Goal: Transaction & Acquisition: Purchase product/service

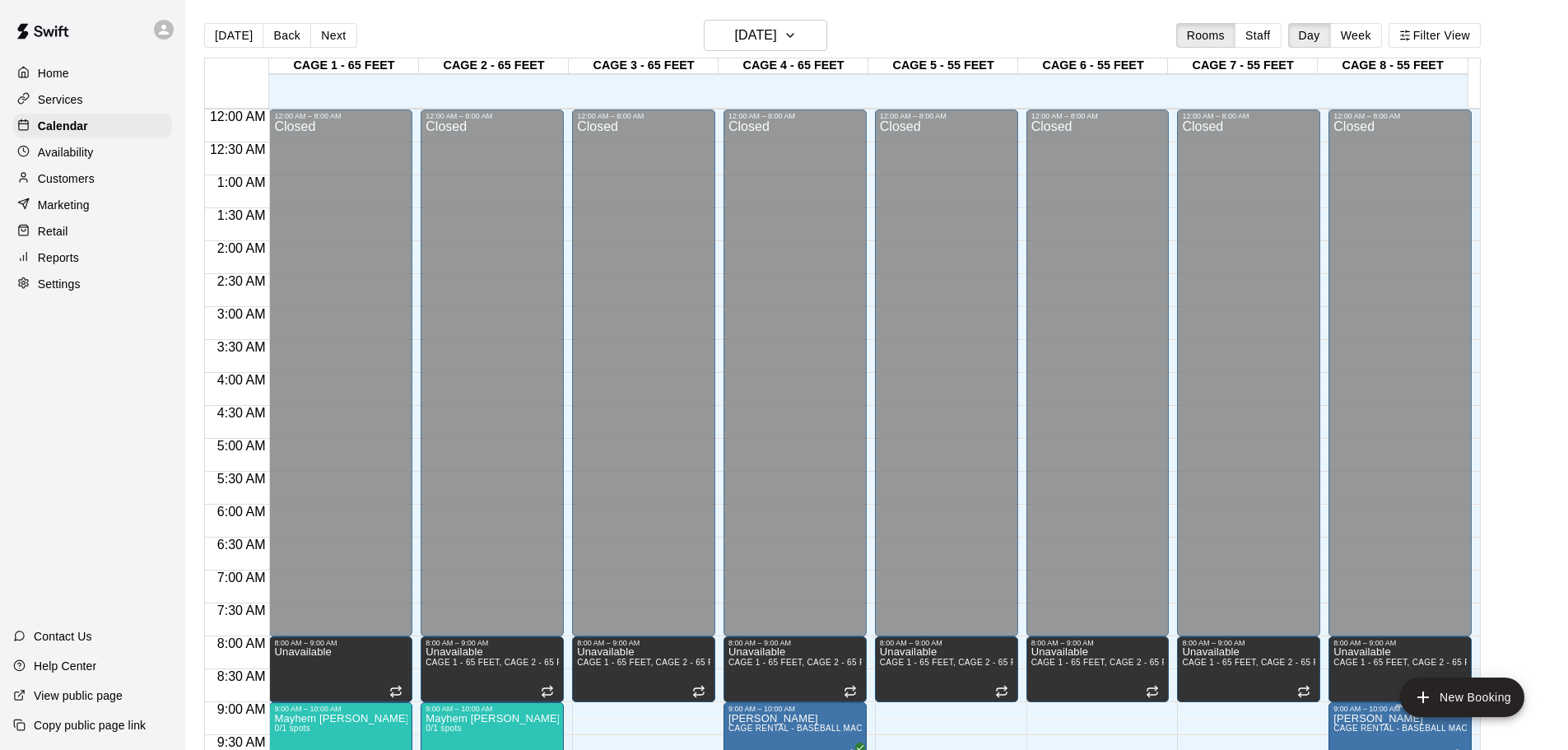
scroll to position [511, 0]
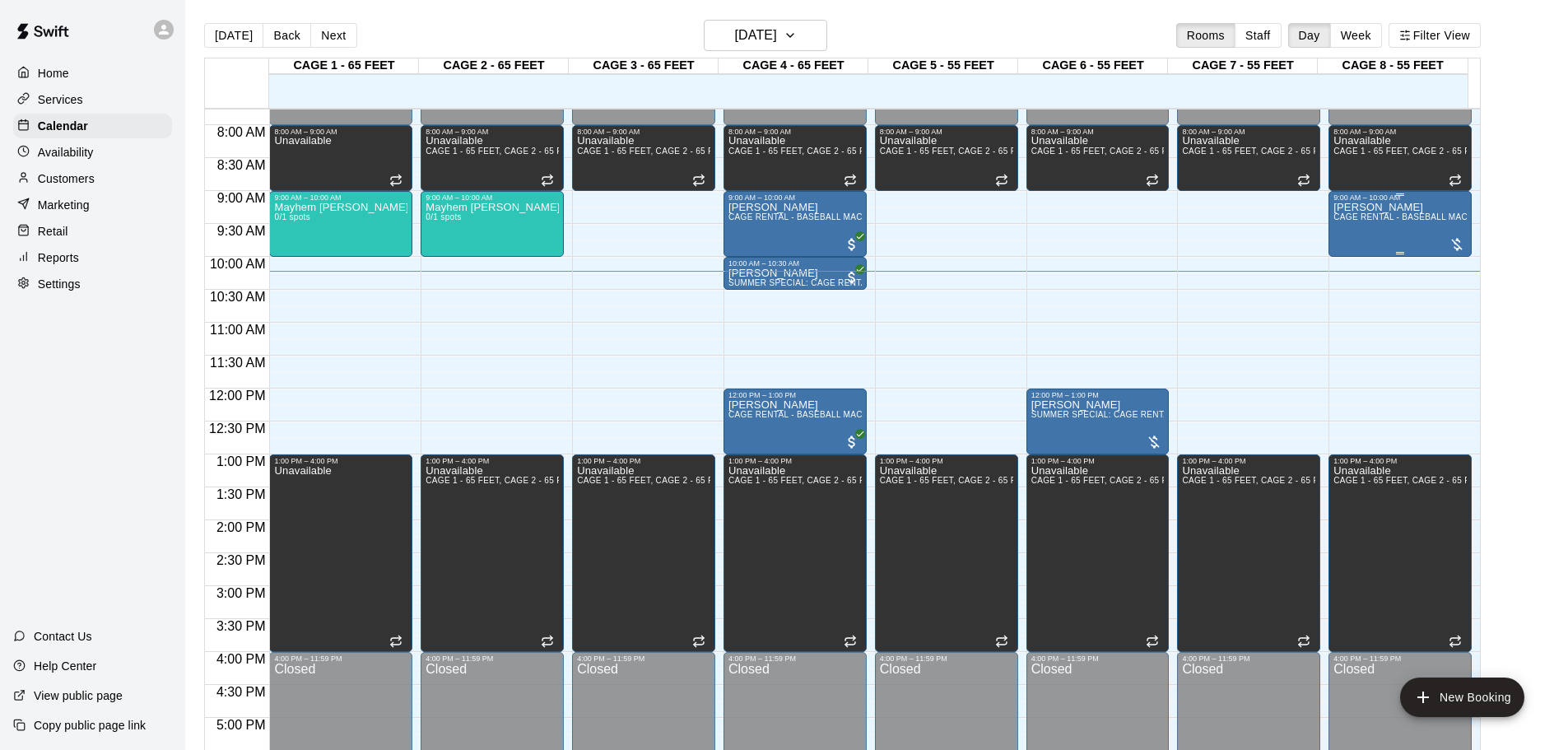
click at [1405, 231] on div "[PERSON_NAME] CAGE RENTAL - BASEBALL MACHINE" at bounding box center [1400, 577] width 133 height 750
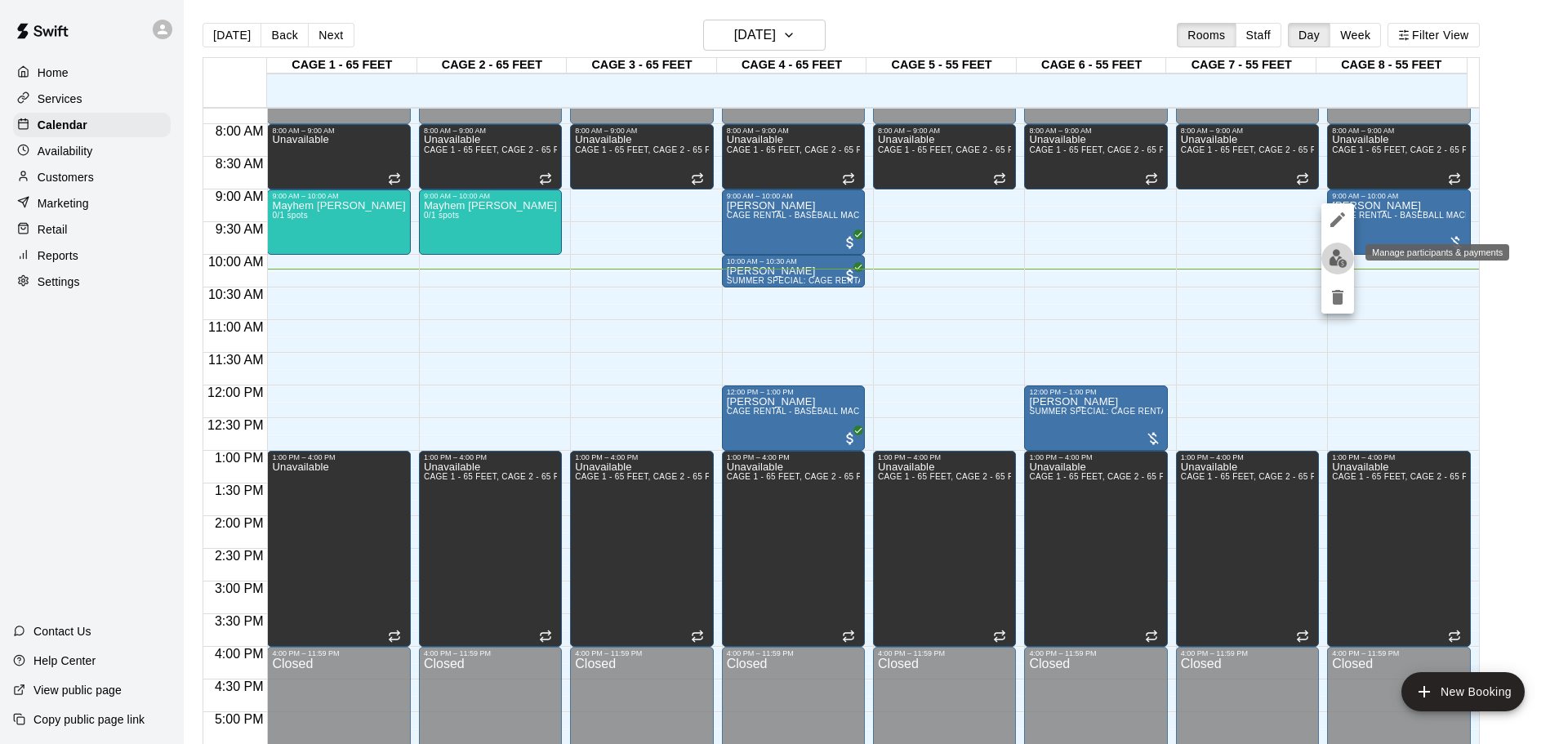
click at [1345, 260] on img "edit" at bounding box center [1338, 259] width 19 height 19
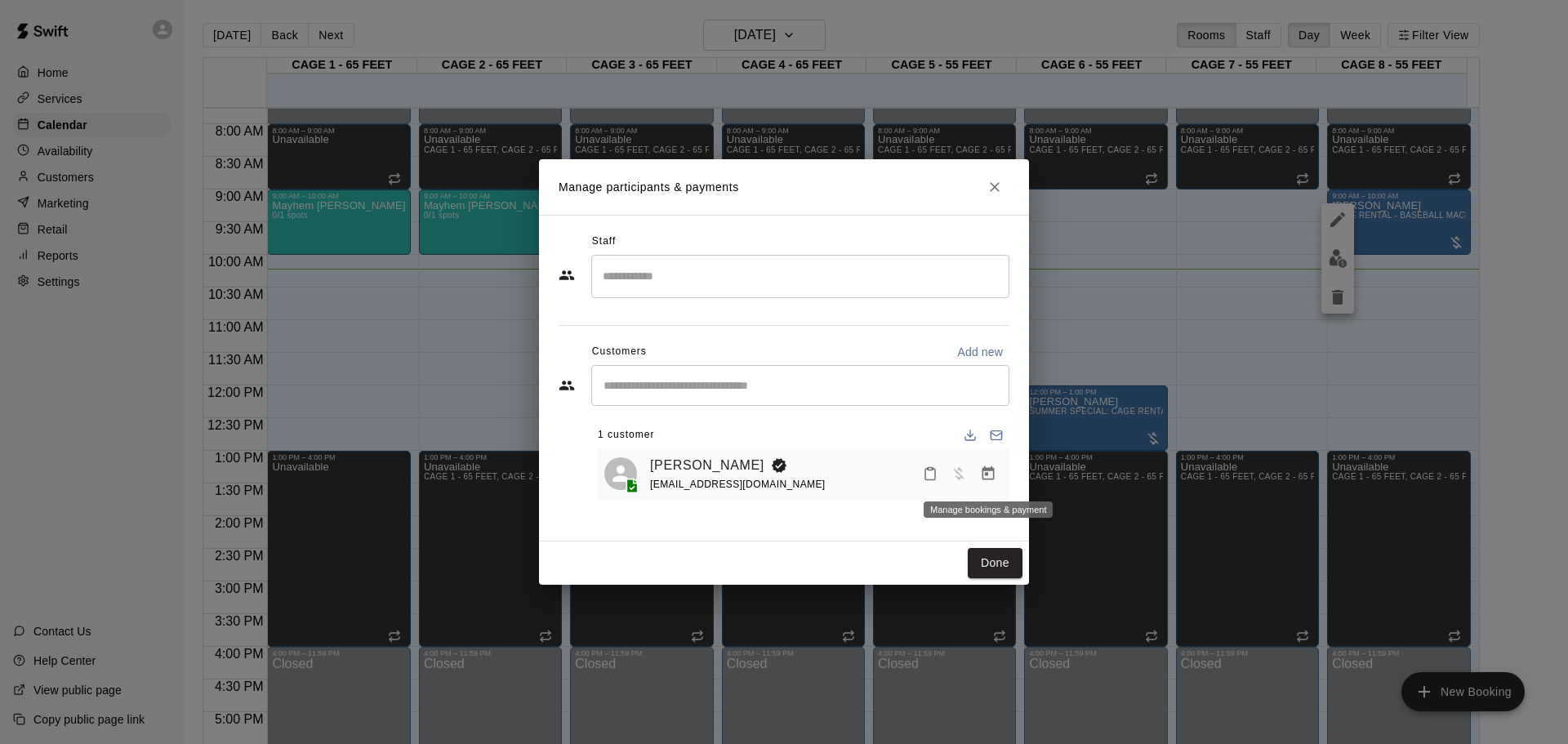
click at [992, 473] on icon "Manage bookings & payment" at bounding box center [988, 474] width 16 height 16
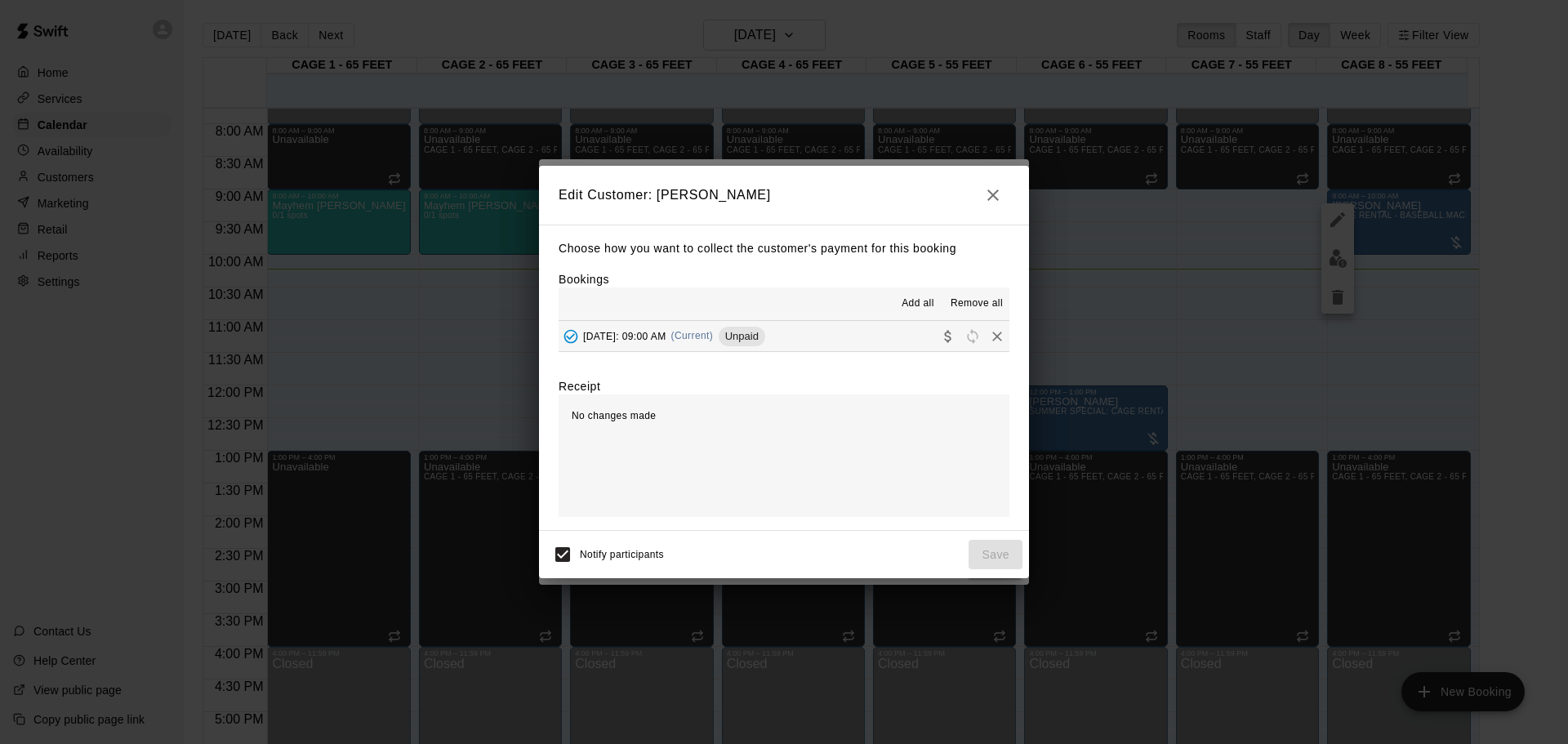
click at [823, 343] on button "[DATE]: 09:00 AM (Current) Unpaid" at bounding box center [784, 336] width 451 height 30
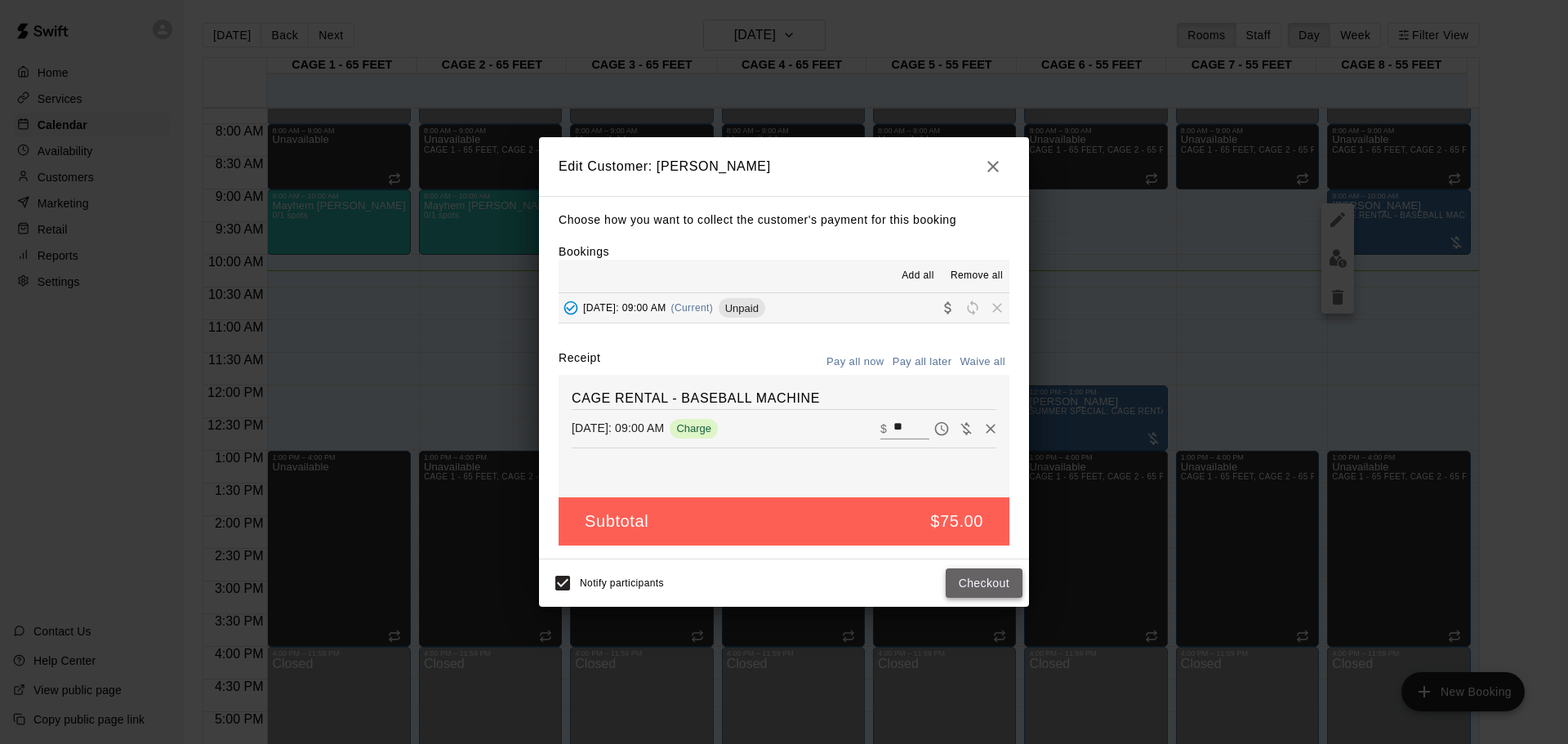
click at [1003, 584] on button "Checkout" at bounding box center [984, 583] width 77 height 30
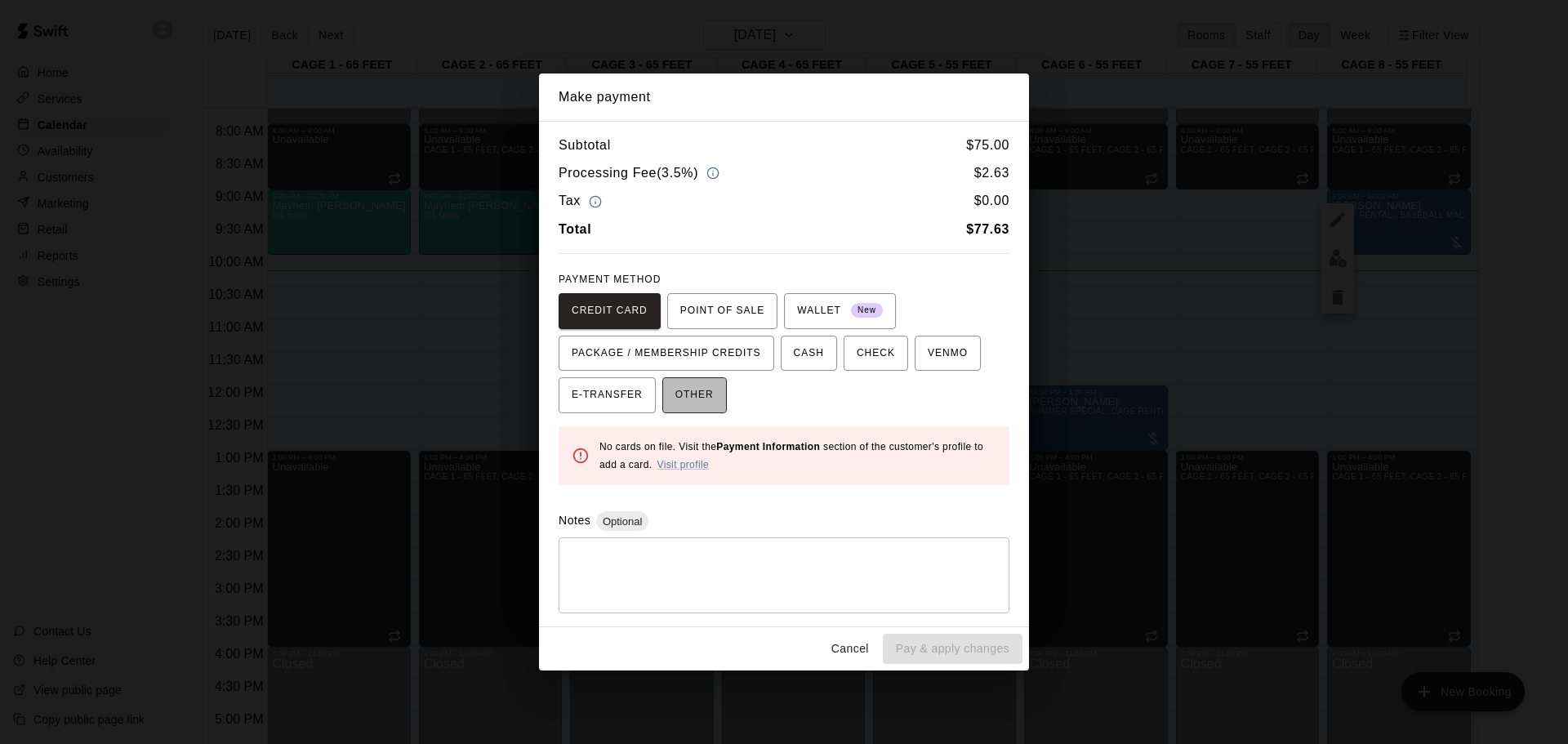
click at [701, 400] on span "OTHER" at bounding box center [694, 395] width 38 height 26
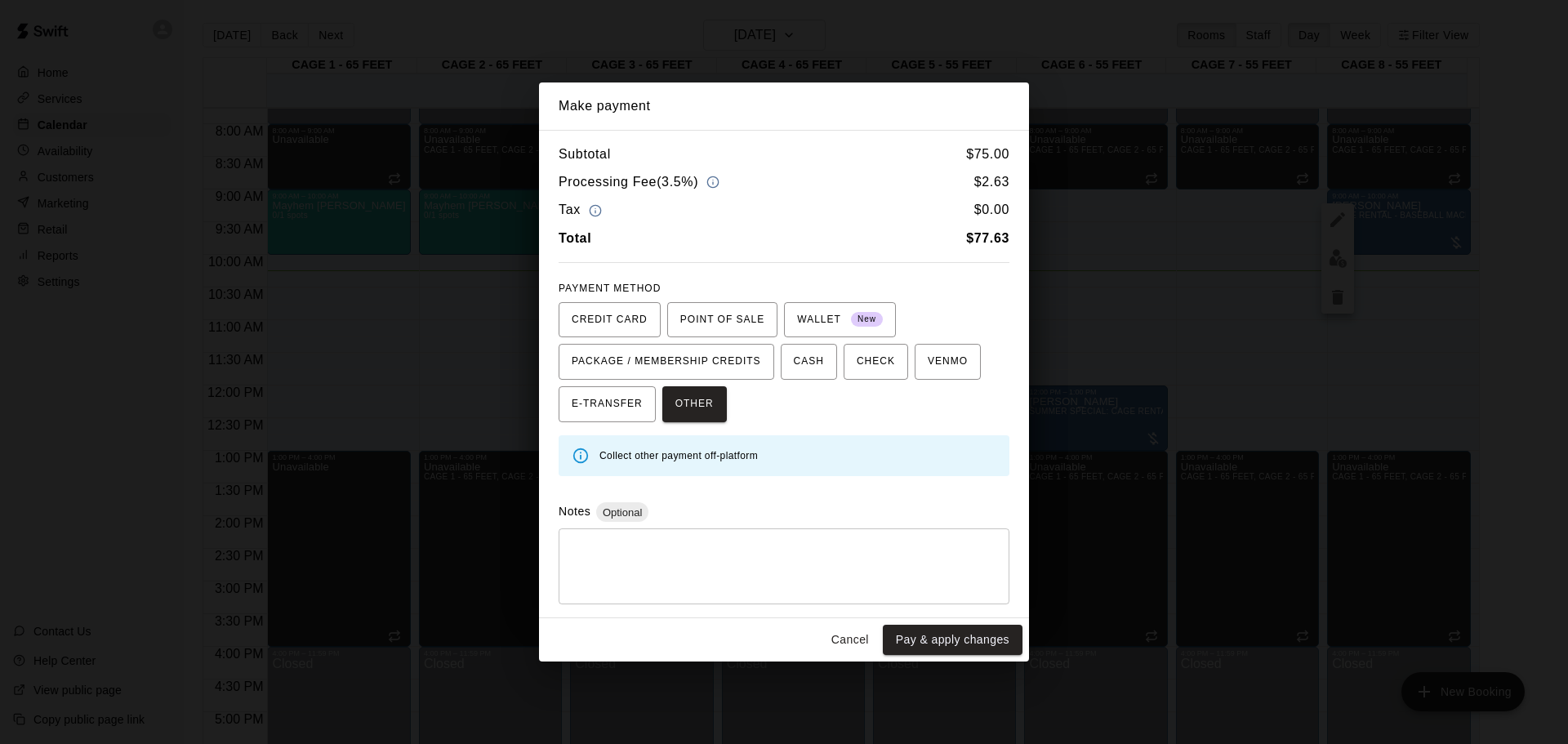
click at [778, 544] on textarea at bounding box center [784, 567] width 428 height 49
type textarea "***"
click at [932, 637] on button "Pay & apply changes" at bounding box center [953, 640] width 140 height 30
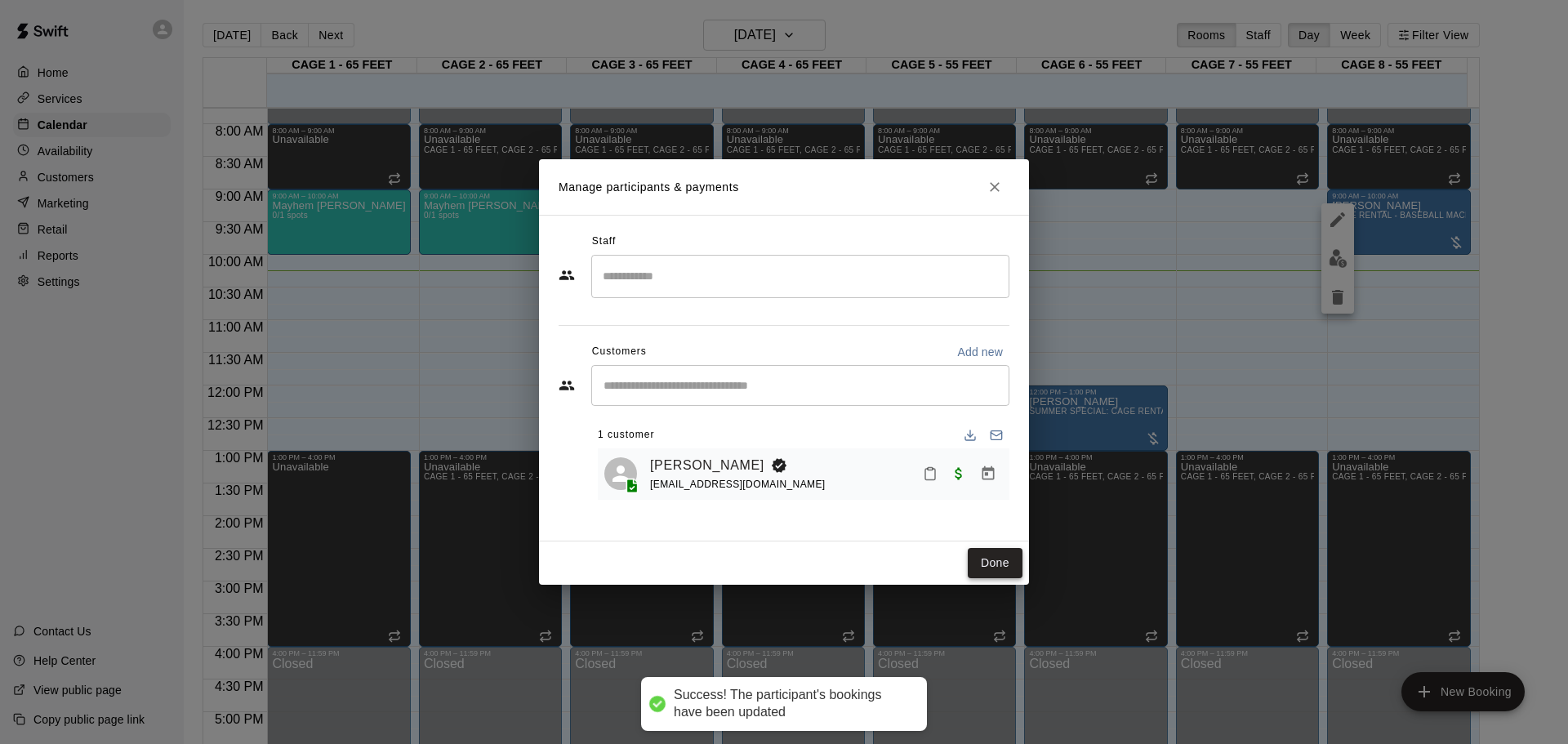
click at [995, 563] on button "Done" at bounding box center [995, 563] width 54 height 30
